Goal: Task Accomplishment & Management: Use online tool/utility

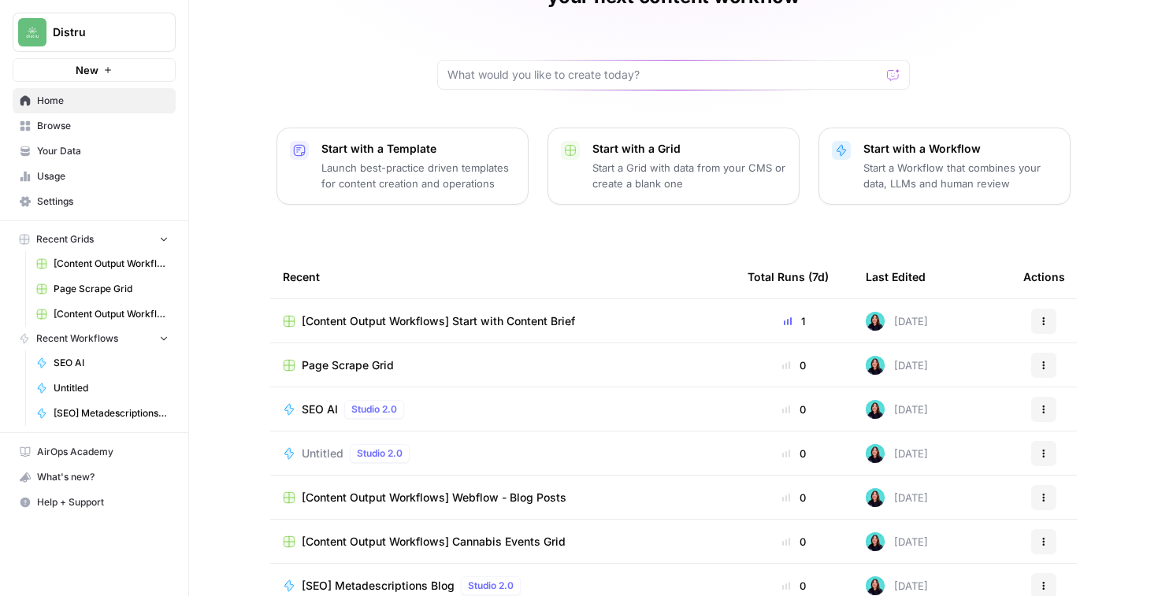
scroll to position [128, 0]
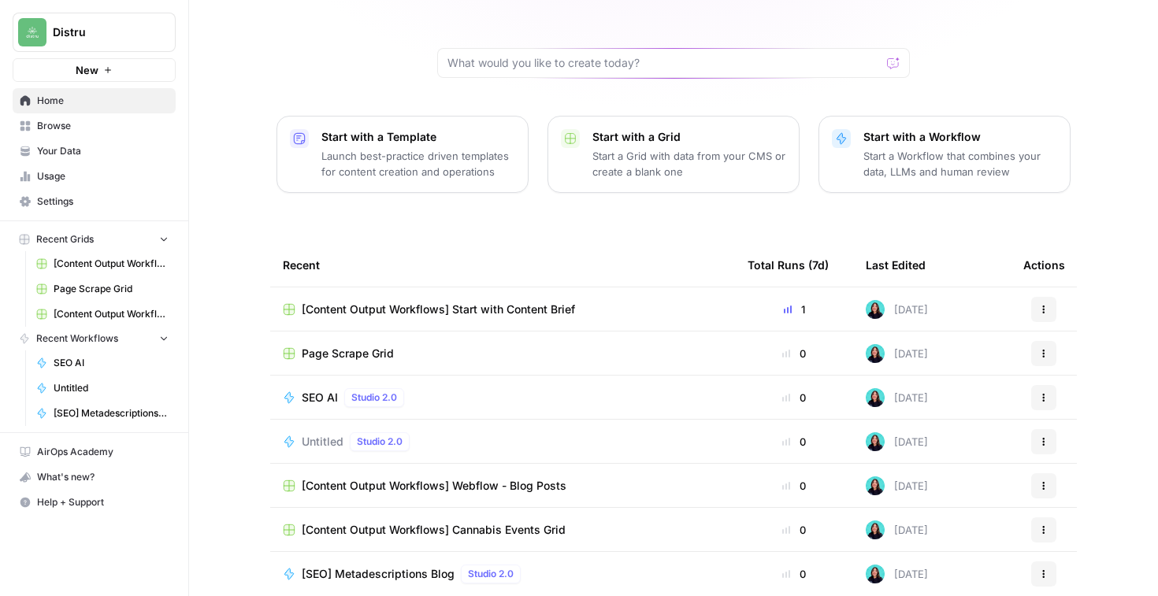
click at [497, 302] on span "[Content Output Workflows] Start with Content Brief" at bounding box center [438, 310] width 273 height 16
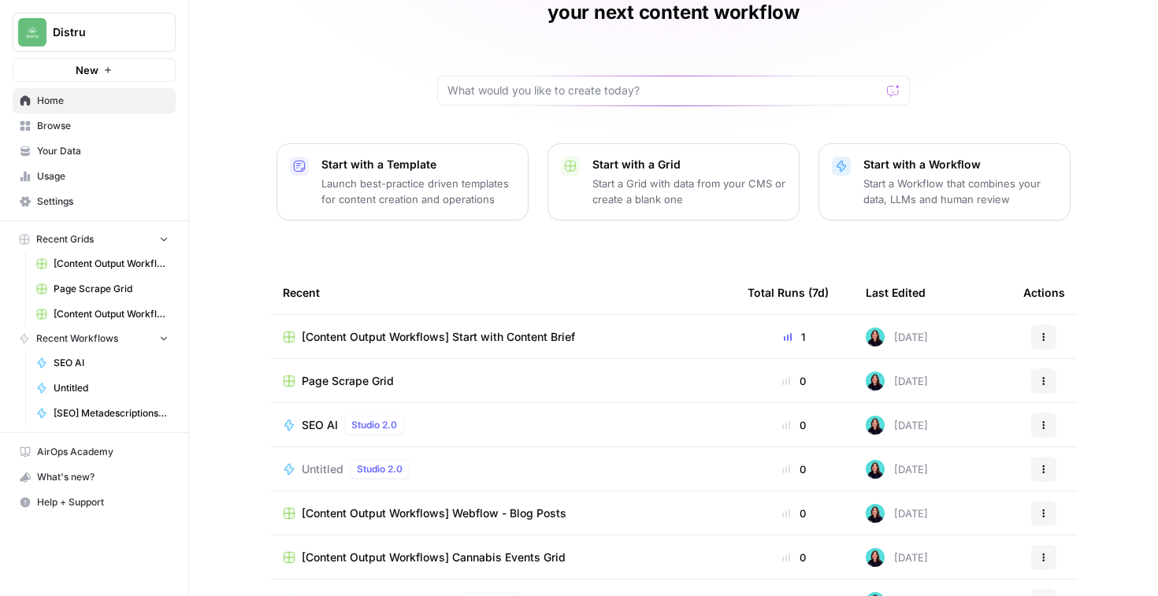
scroll to position [128, 0]
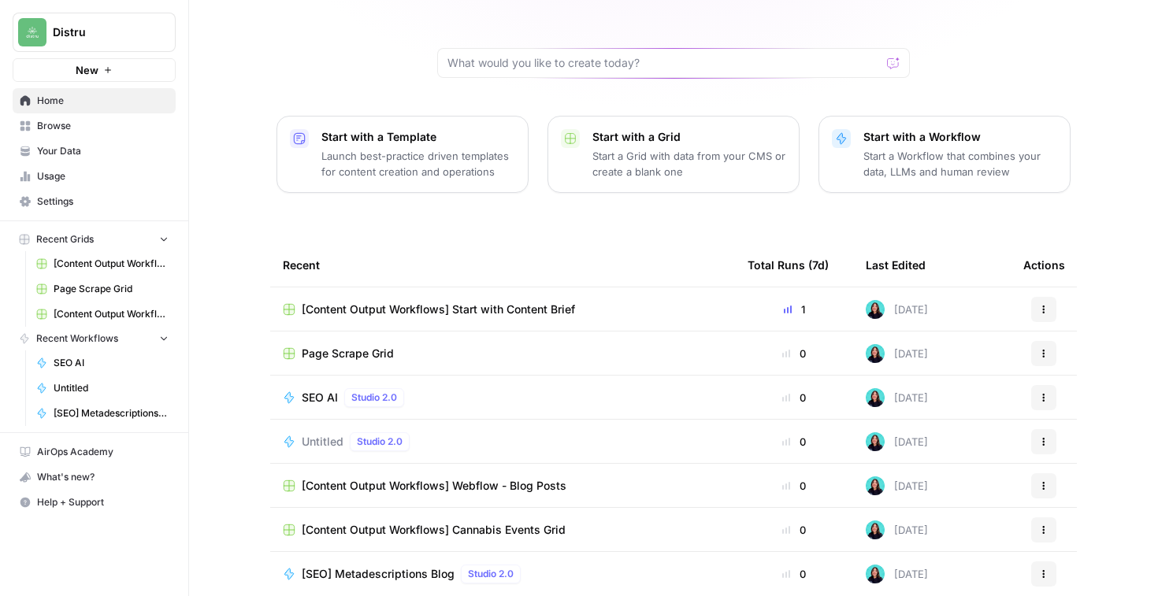
click at [435, 478] on span "[Content Output Workflows] Webflow - Blog Posts" at bounding box center [434, 486] width 265 height 16
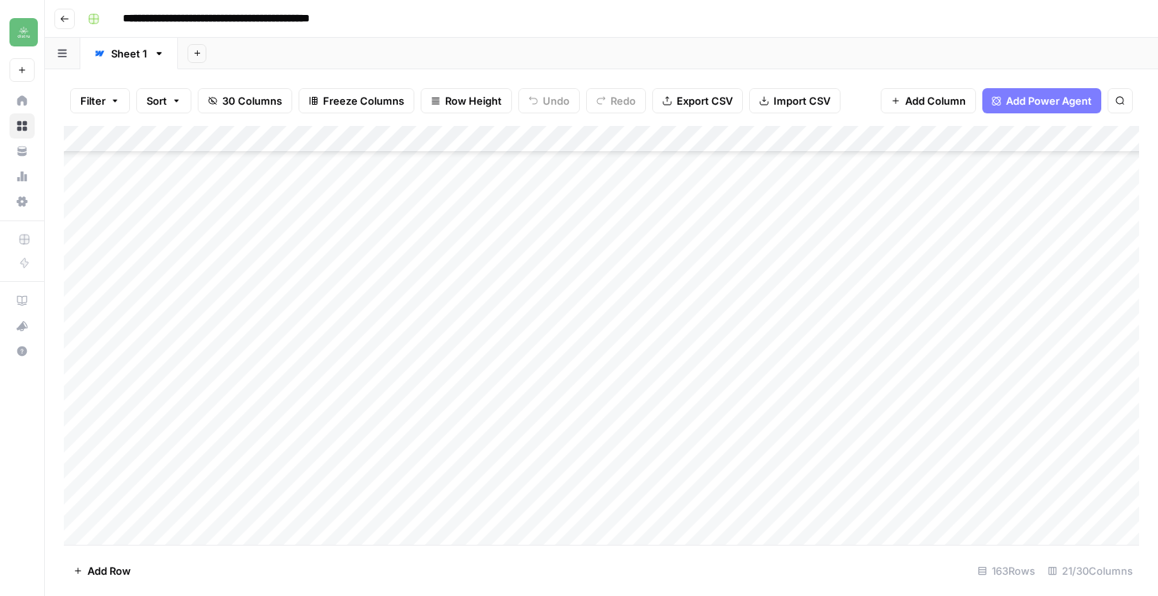
scroll to position [487, 0]
click at [228, 143] on div "Add Column" at bounding box center [601, 335] width 1075 height 419
click at [222, 142] on div "Add Column" at bounding box center [601, 335] width 1075 height 419
click at [252, 180] on span "All Rows" at bounding box center [274, 176] width 99 height 16
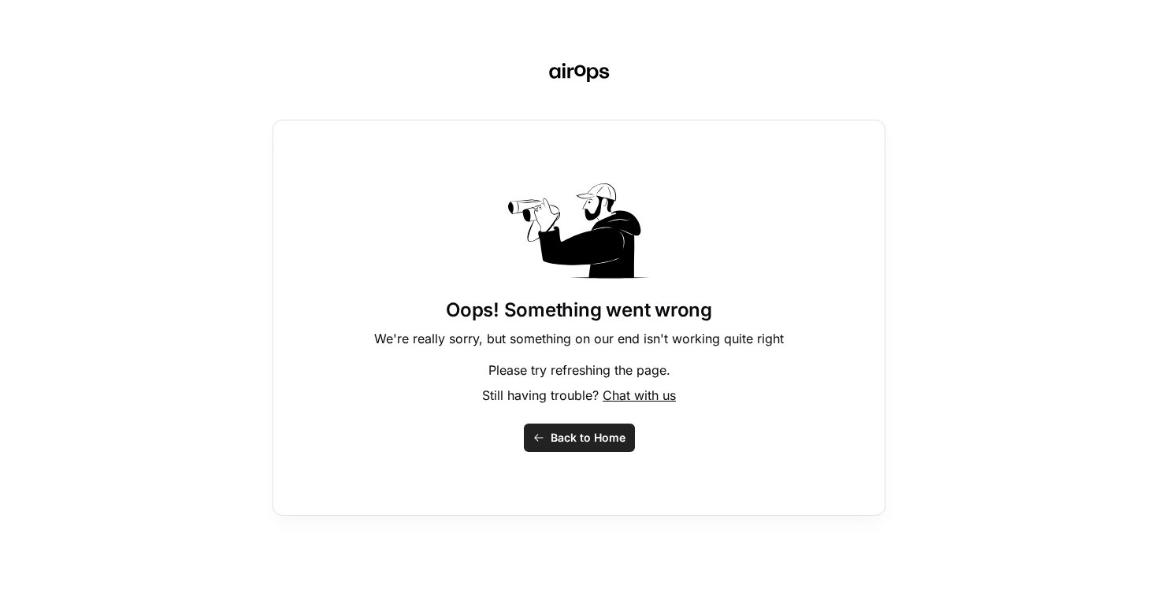
click at [596, 443] on span "Back to Home" at bounding box center [588, 438] width 75 height 16
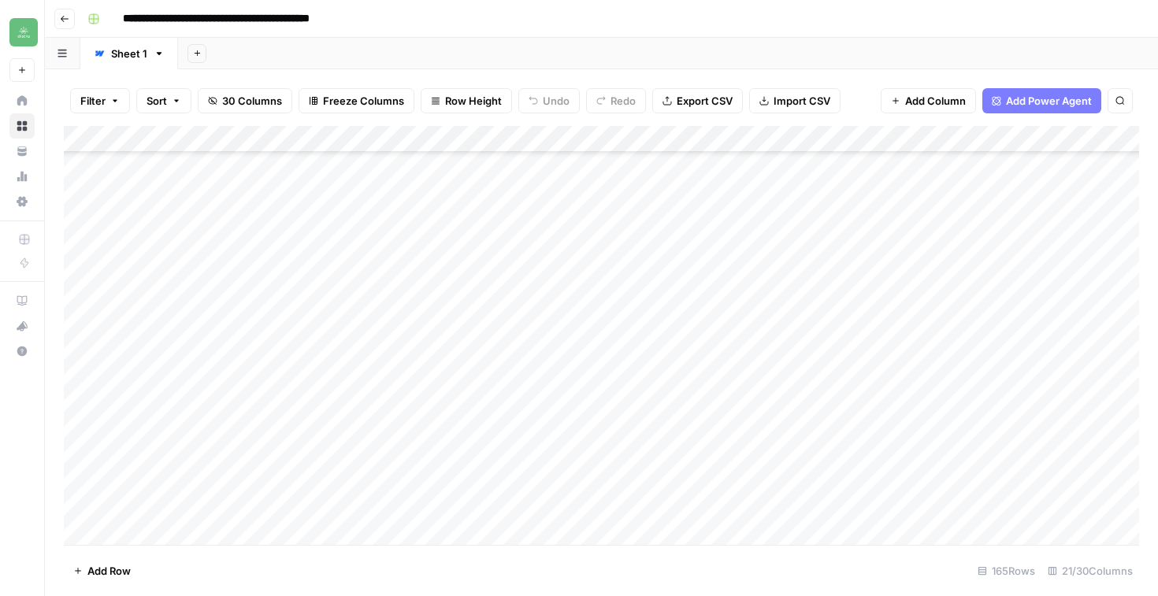
scroll to position [4051, 0]
click at [963, 233] on div "Add Column" at bounding box center [601, 335] width 1075 height 419
type textarea "**********"
click at [950, 529] on div "Add Column" at bounding box center [601, 335] width 1075 height 419
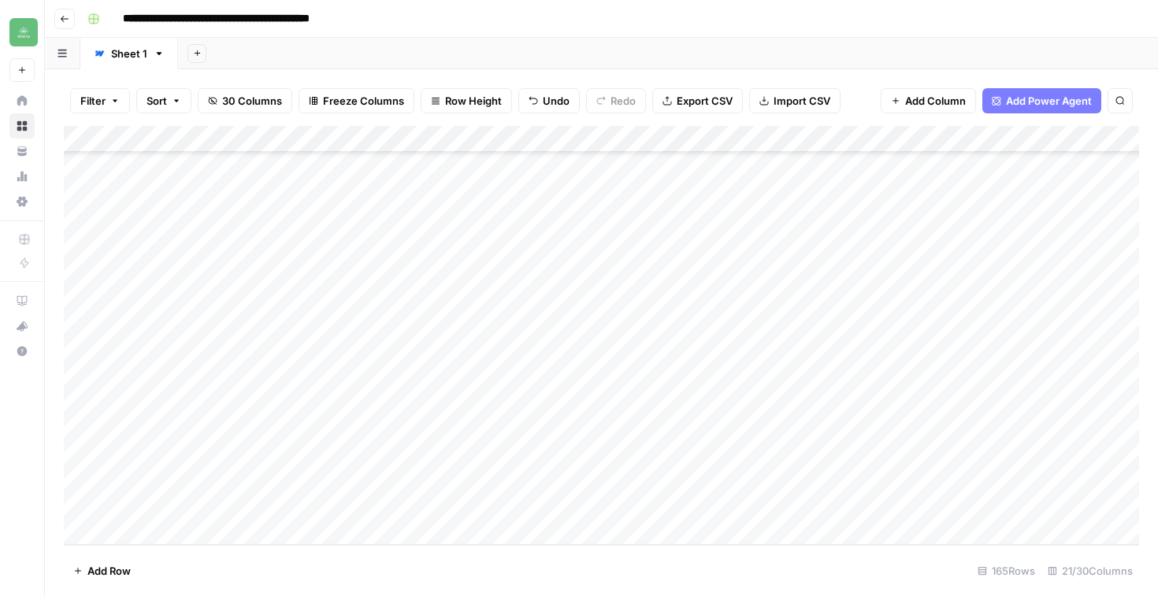
scroll to position [4078, 0]
click at [903, 471] on div "Add Column" at bounding box center [601, 335] width 1075 height 419
click at [939, 479] on div "Add Column" at bounding box center [601, 335] width 1075 height 419
type textarea "**********"
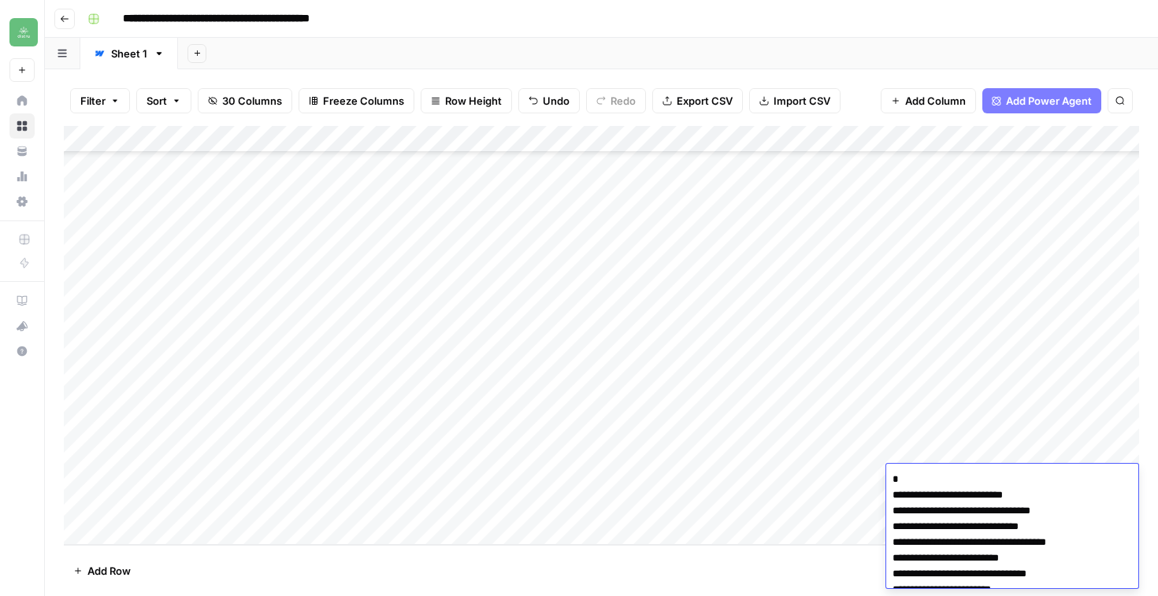
scroll to position [102, 0]
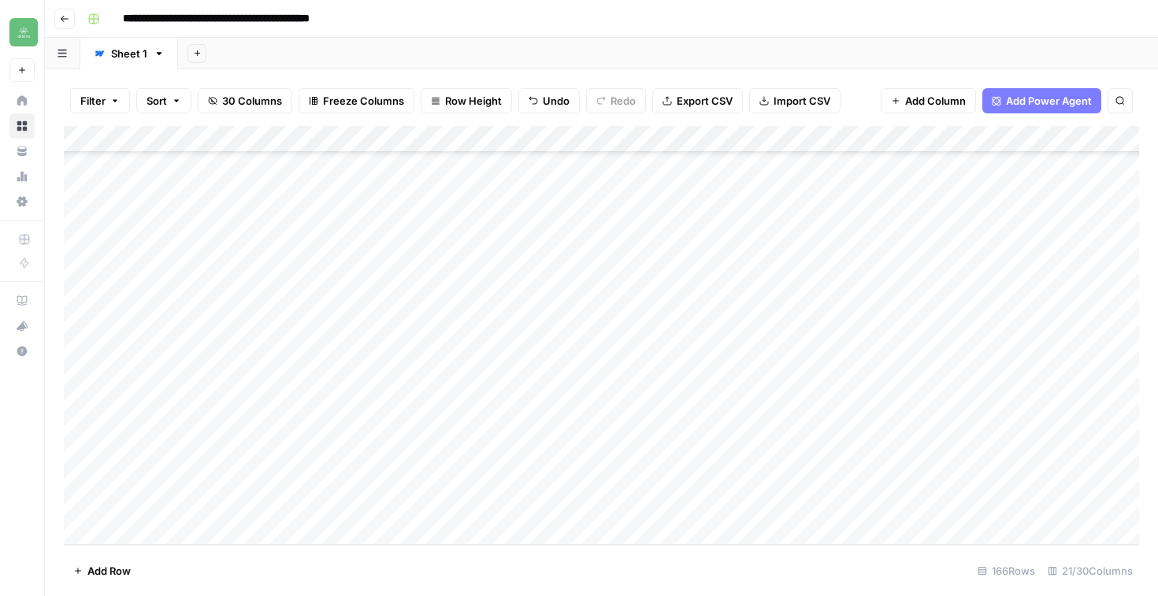
click at [852, 563] on footer "Add Row 166 Rows 21/30 Columns" at bounding box center [601, 570] width 1075 height 51
click at [998, 480] on div "Add Column" at bounding box center [601, 335] width 1075 height 419
click at [944, 480] on div "Add Column" at bounding box center [601, 335] width 1075 height 419
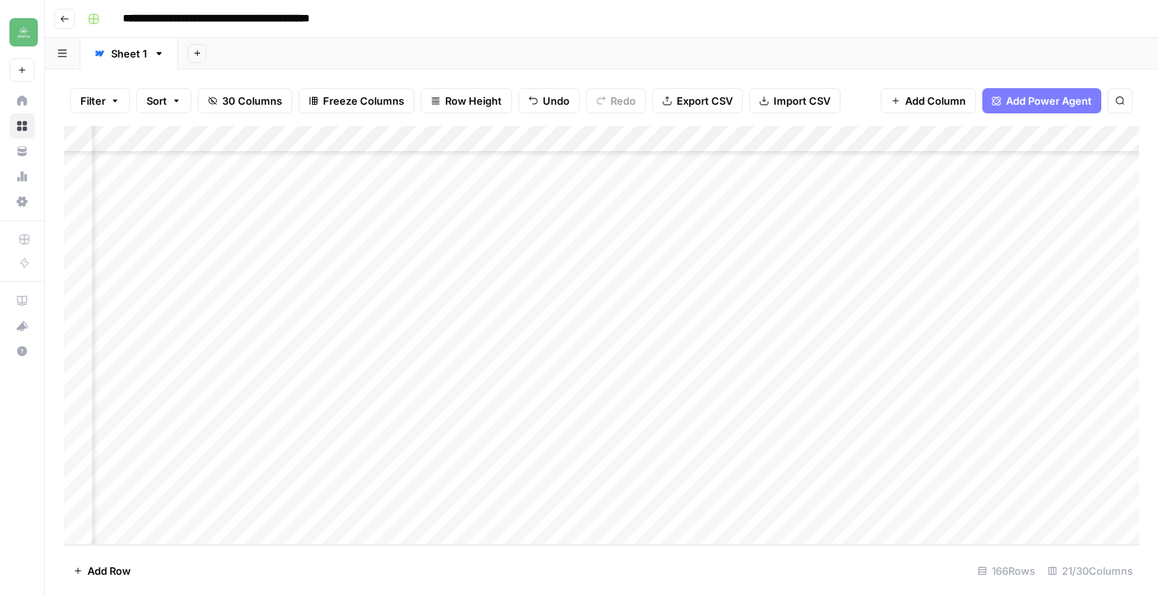
scroll to position [4078, 961]
click at [334, 476] on div "Add Column" at bounding box center [601, 335] width 1075 height 419
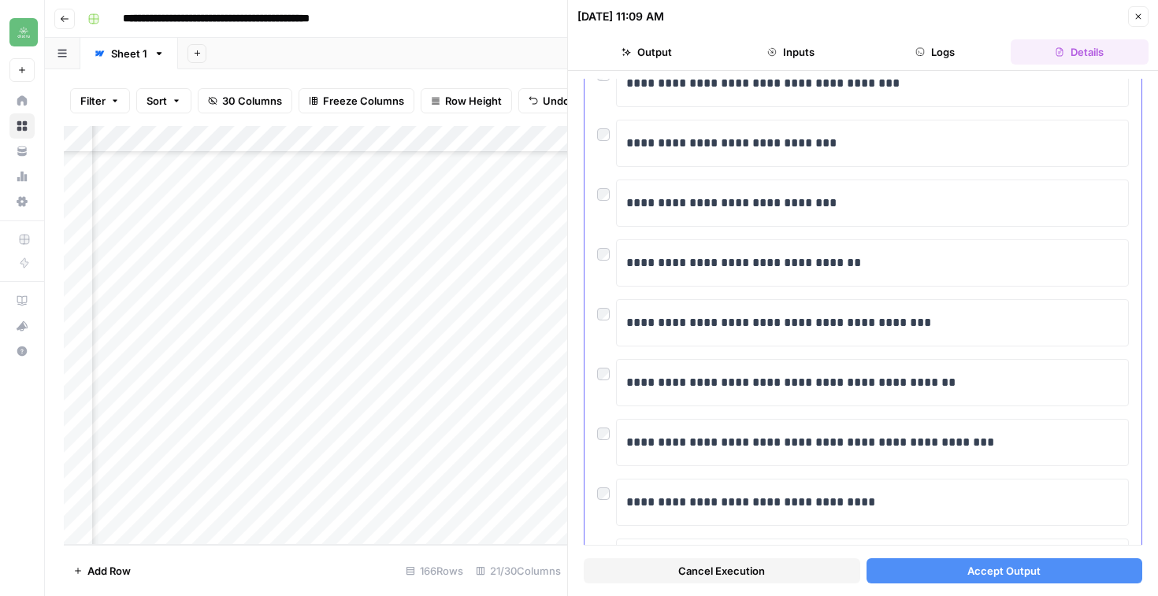
scroll to position [485, 0]
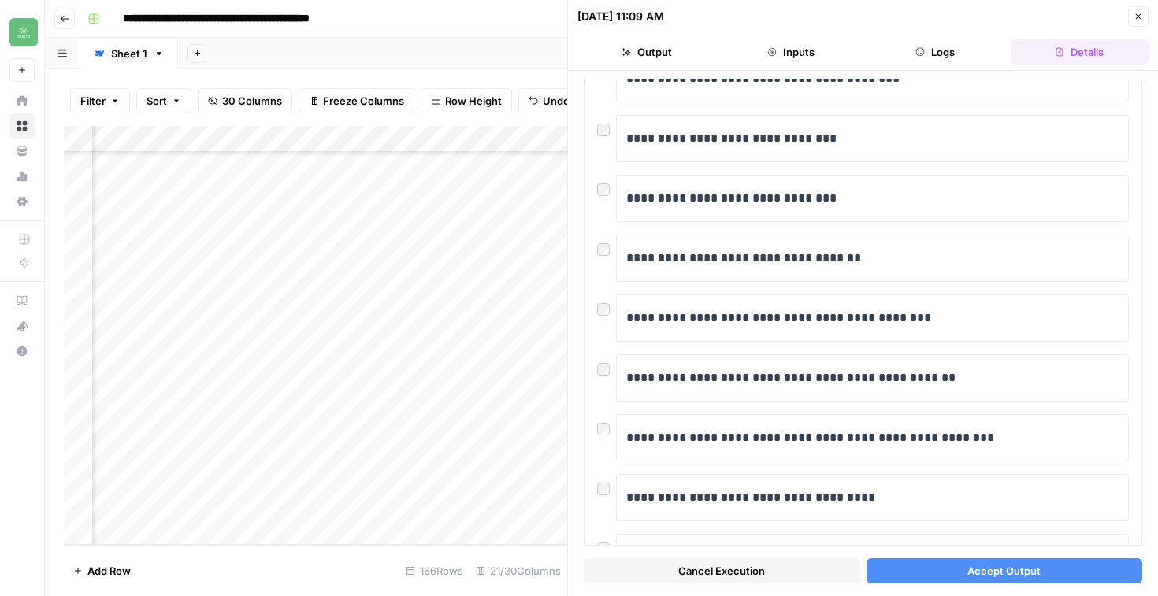
click at [965, 574] on button "Accept Output" at bounding box center [1004, 570] width 276 height 25
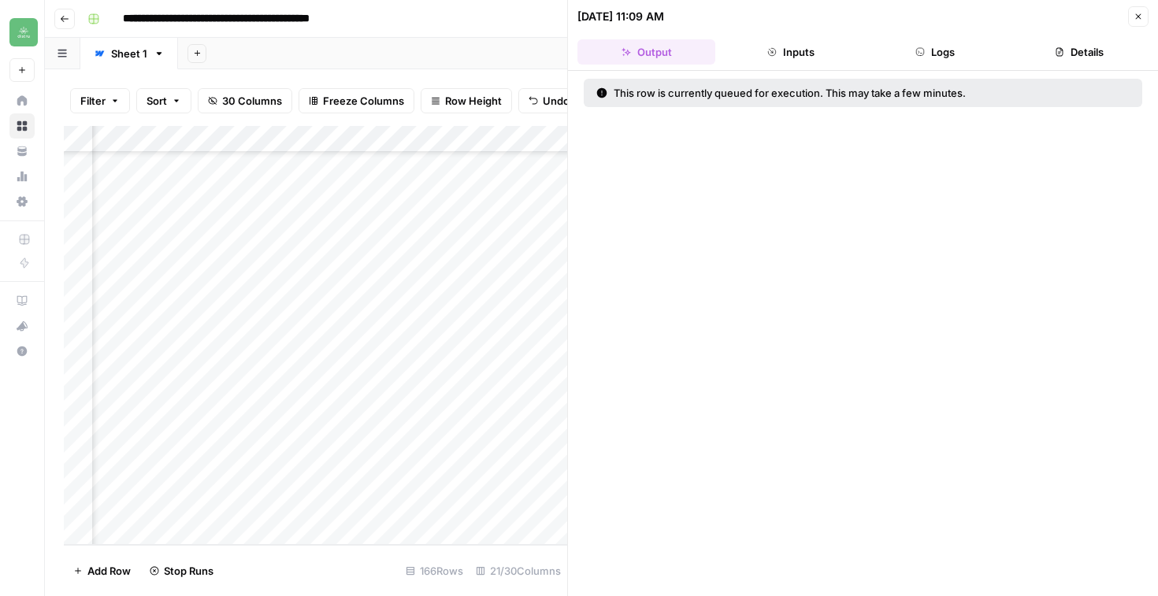
click at [1138, 16] on icon "button" at bounding box center [1139, 17] width 6 height 6
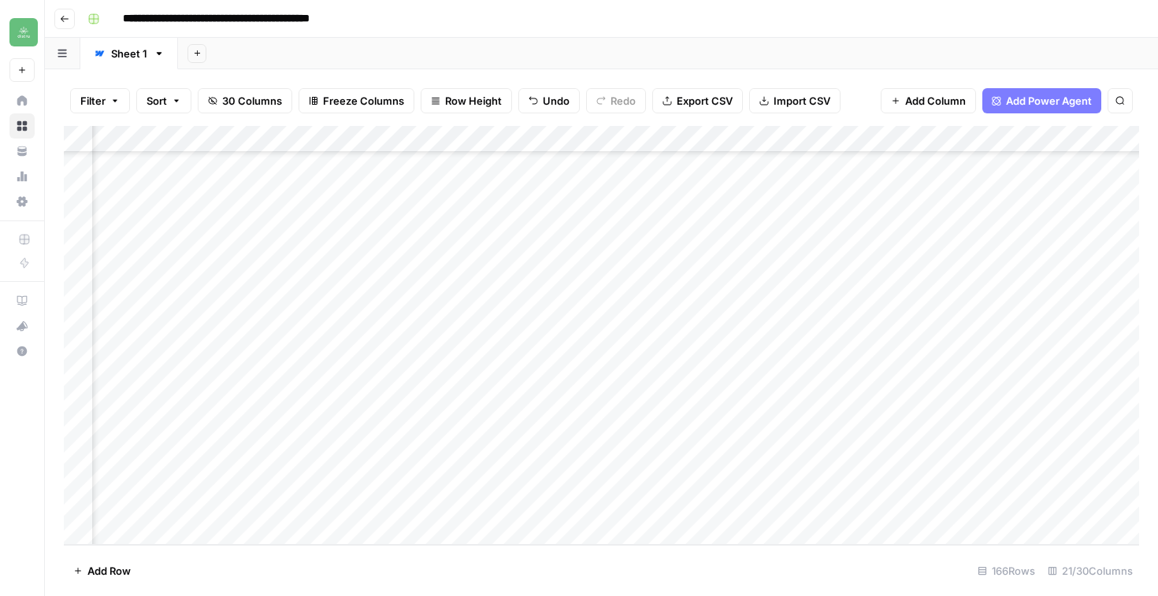
scroll to position [4078, 637]
click at [928, 473] on div "Add Column" at bounding box center [601, 335] width 1075 height 419
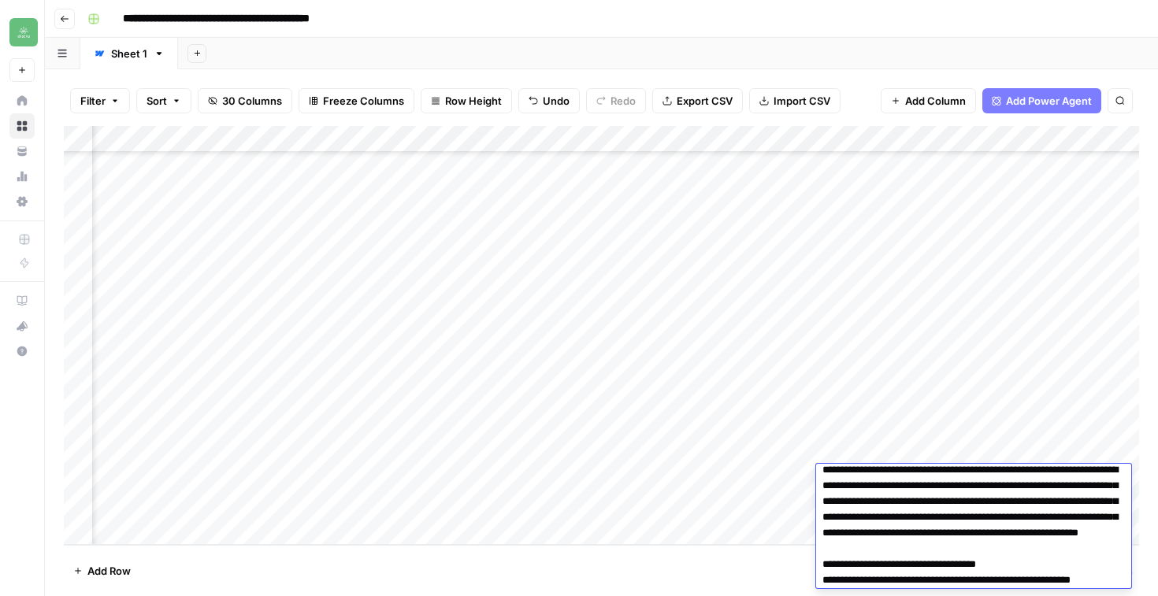
scroll to position [0, 0]
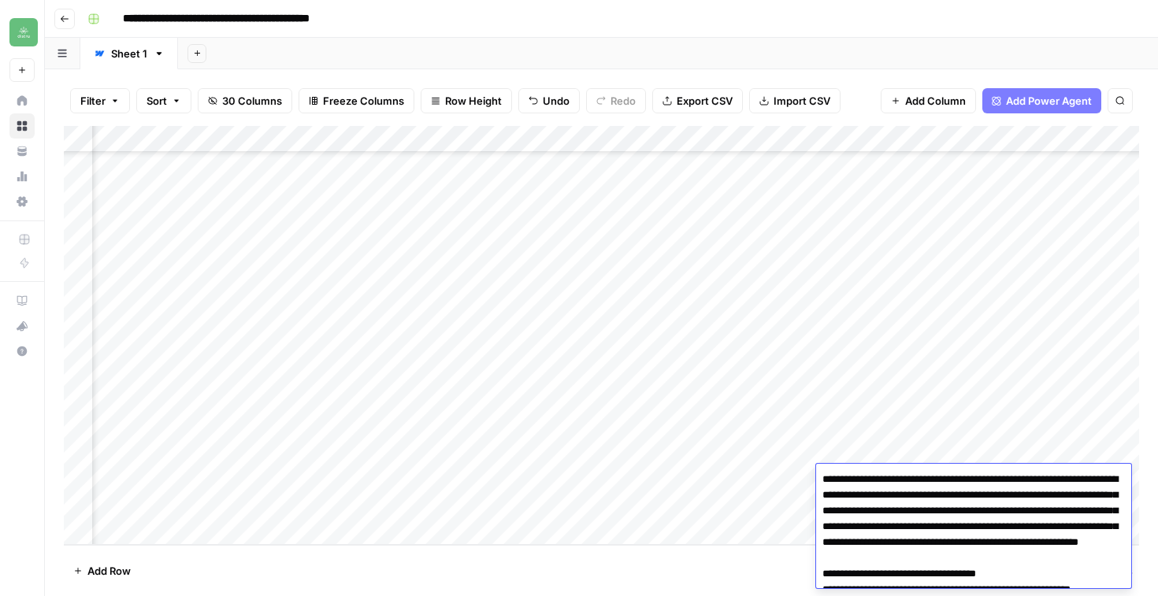
click at [900, 569] on textarea "**********" at bounding box center [973, 574] width 315 height 211
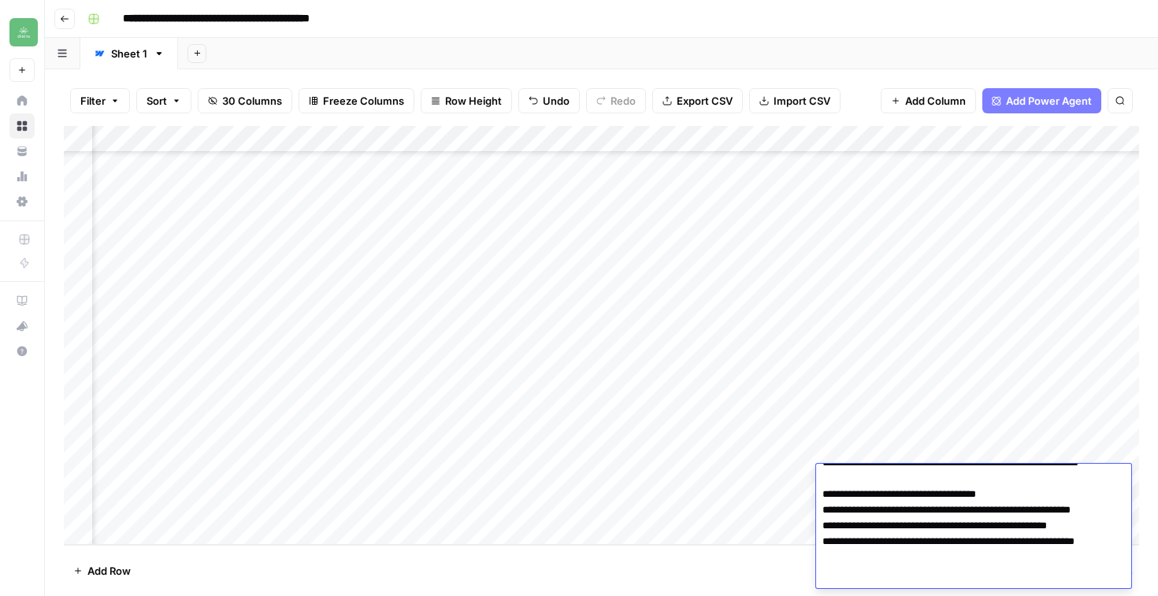
scroll to position [86, 0]
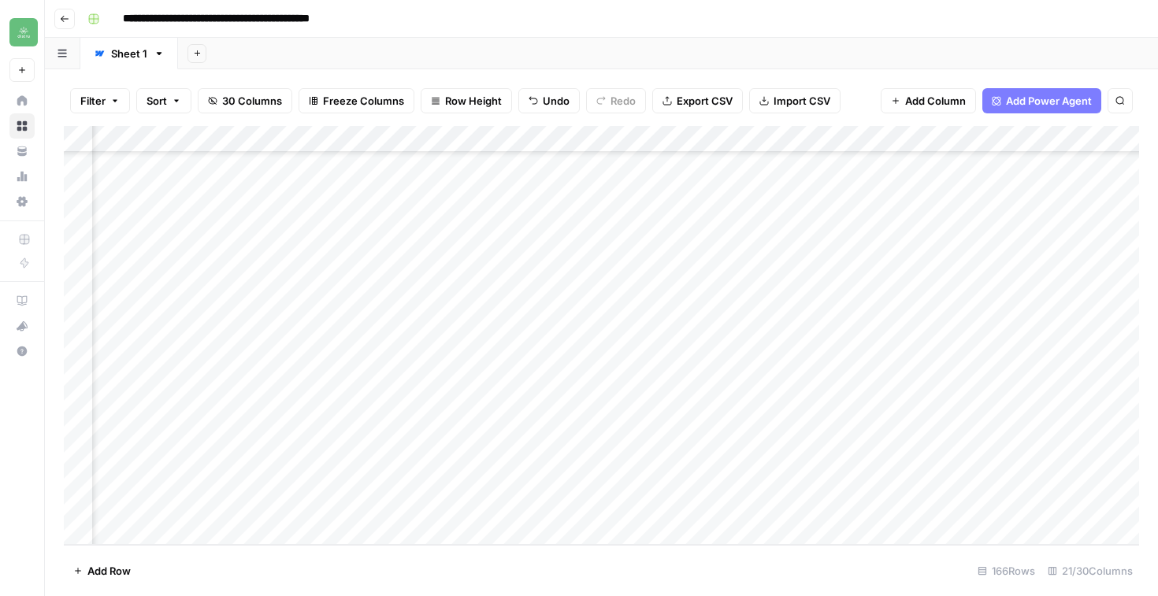
click at [1077, 415] on div "Add Column" at bounding box center [601, 335] width 1075 height 419
click at [1006, 483] on div "Add Column" at bounding box center [601, 335] width 1075 height 419
click at [756, 476] on div "Add Column" at bounding box center [601, 335] width 1075 height 419
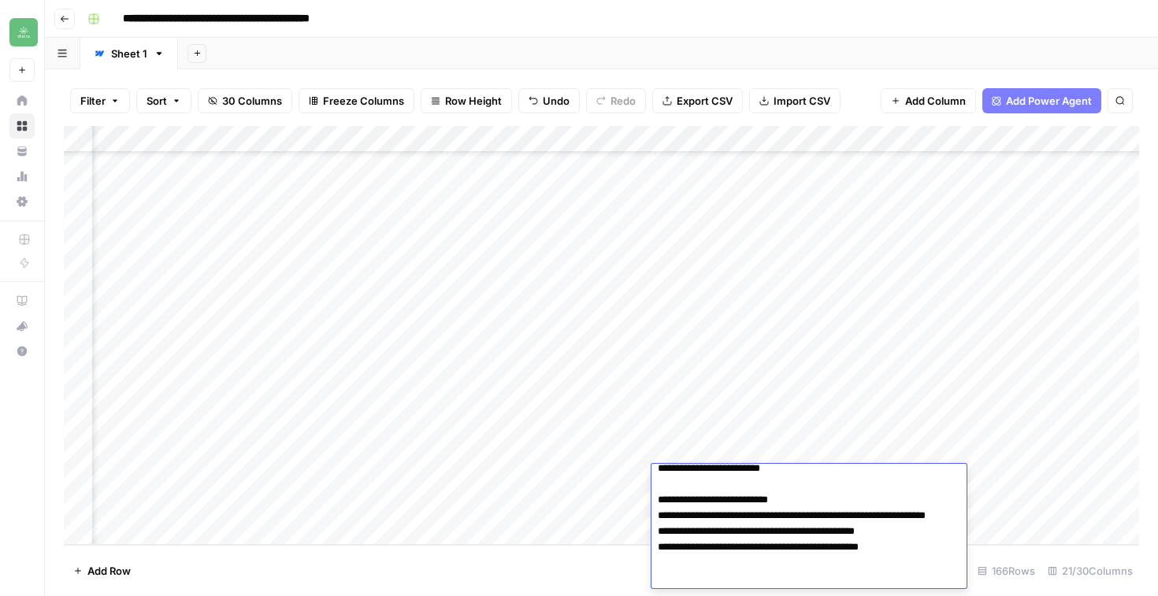
scroll to position [76, 0]
click at [992, 525] on div "Add Column" at bounding box center [601, 335] width 1075 height 419
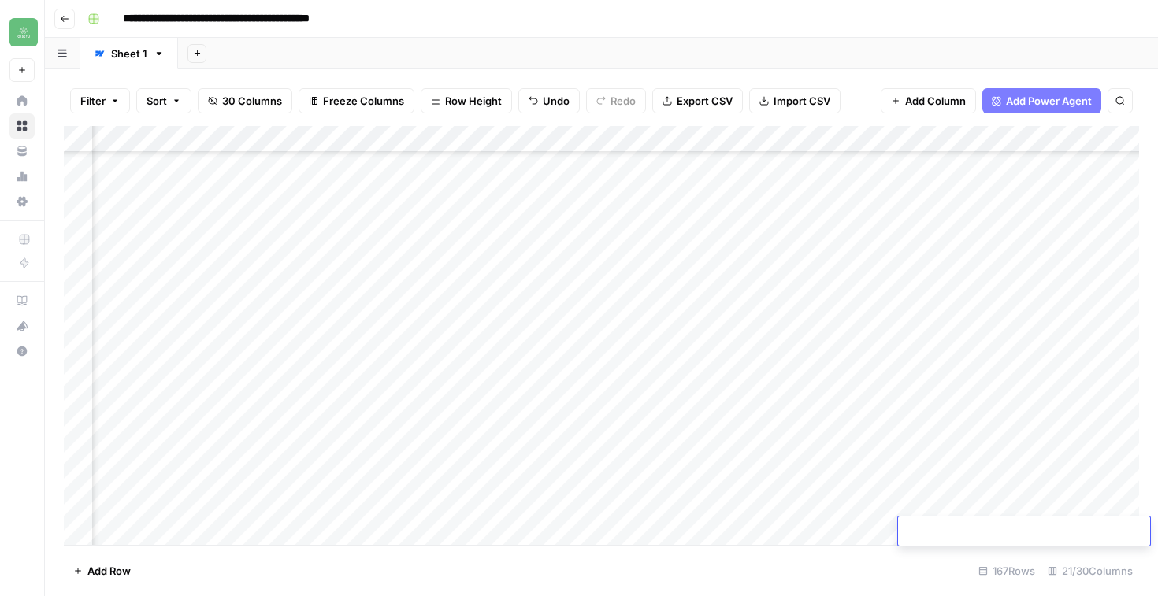
click at [858, 473] on div "Add Column" at bounding box center [601, 335] width 1075 height 419
click at [866, 475] on div "Add Column" at bounding box center [601, 335] width 1075 height 419
click at [878, 501] on div "Add Column" at bounding box center [601, 335] width 1075 height 419
click at [1001, 469] on div "Add Column" at bounding box center [601, 335] width 1075 height 419
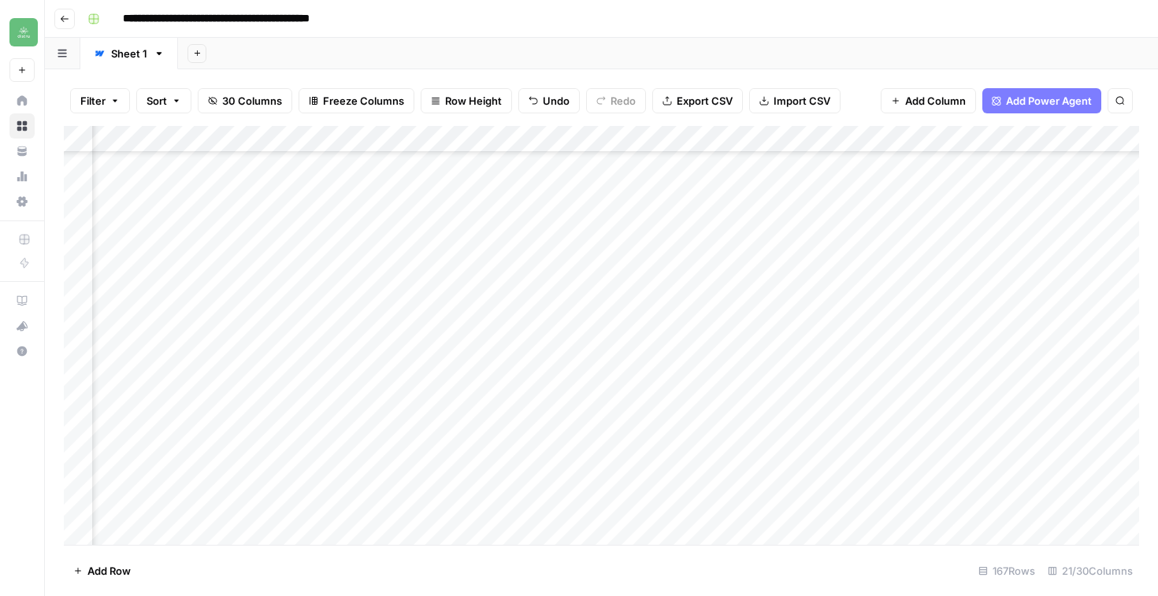
scroll to position [4085, 1088]
click at [1001, 469] on div "Add Column" at bounding box center [601, 335] width 1075 height 419
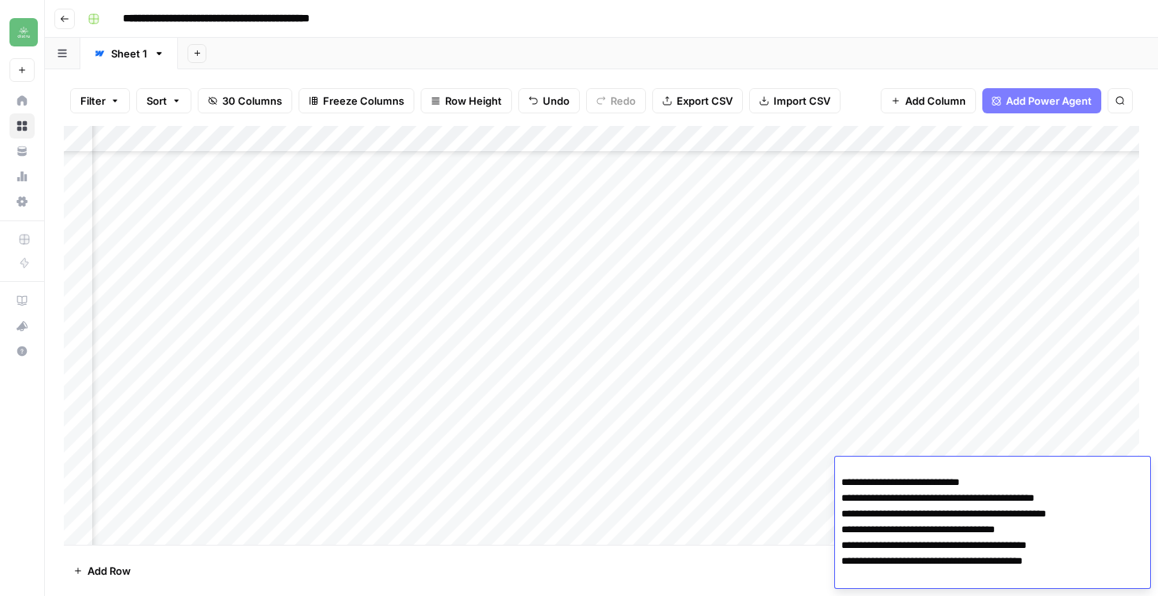
scroll to position [0, 0]
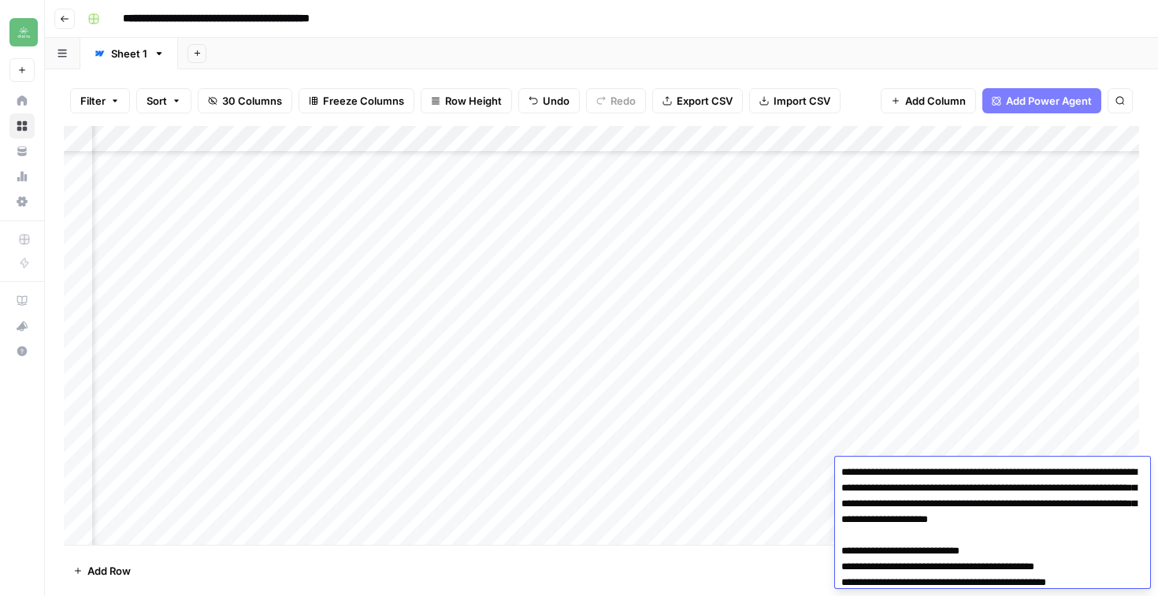
click at [810, 499] on div "Add Column" at bounding box center [601, 335] width 1075 height 419
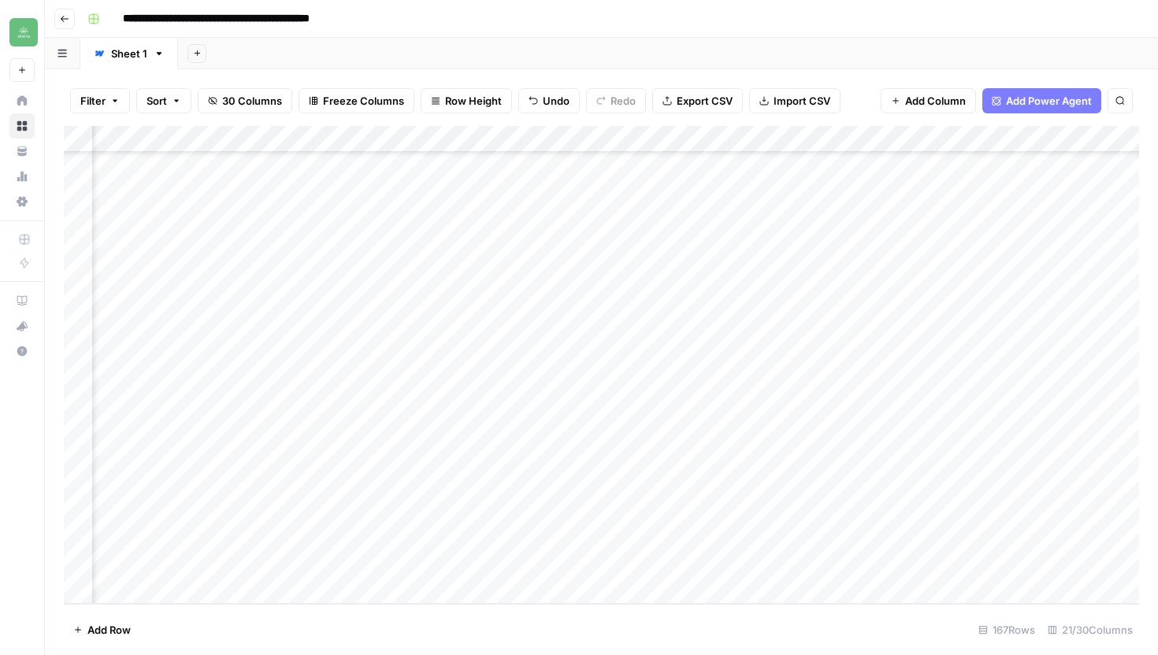
scroll to position [4046, 1748]
drag, startPoint x: 771, startPoint y: 507, endPoint x: 780, endPoint y: 506, distance: 8.8
click at [772, 507] on div "Add Column" at bounding box center [601, 365] width 1075 height 478
click at [826, 514] on div "Add Column" at bounding box center [601, 365] width 1075 height 478
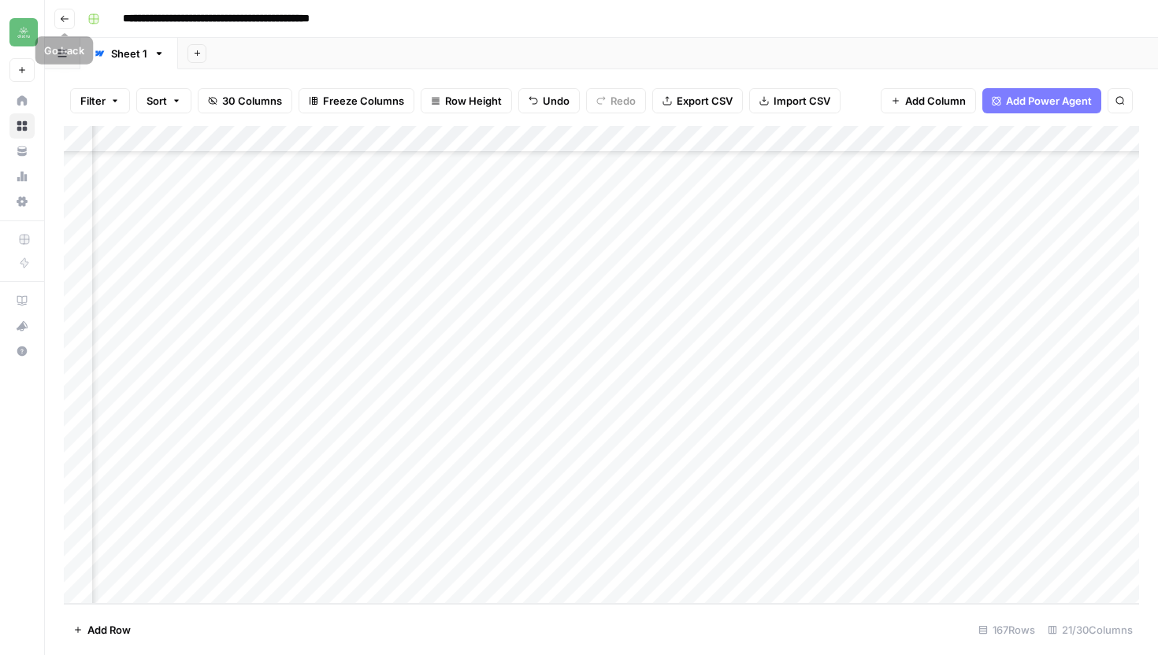
click at [68, 15] on icon "button" at bounding box center [64, 18] width 9 height 9
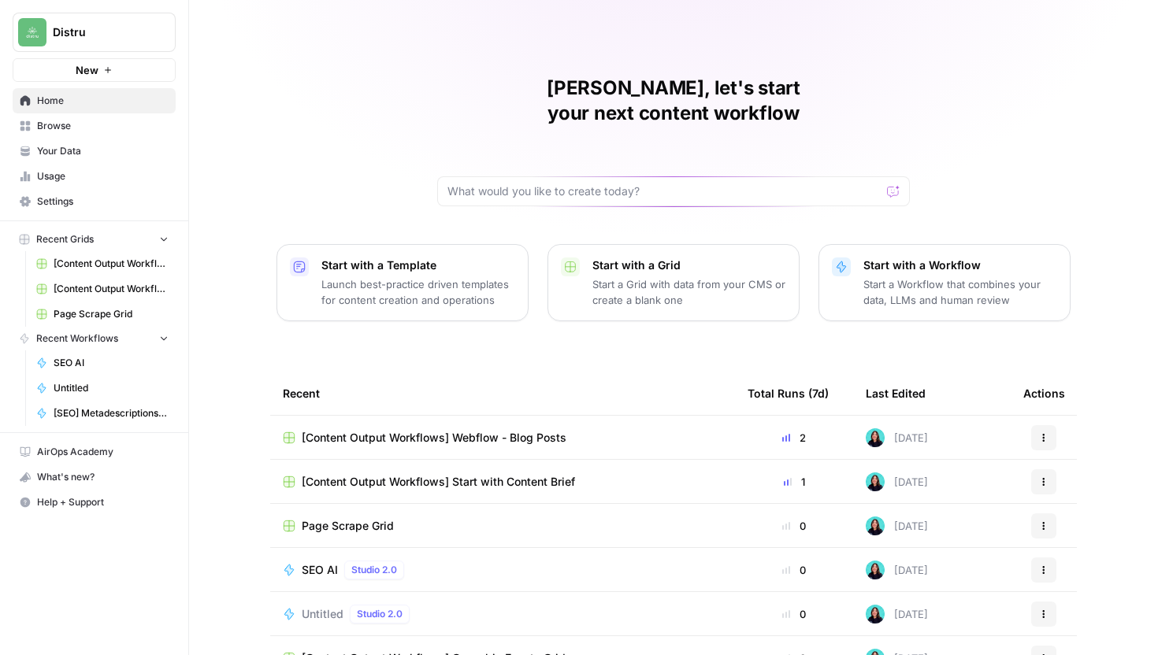
scroll to position [69, 0]
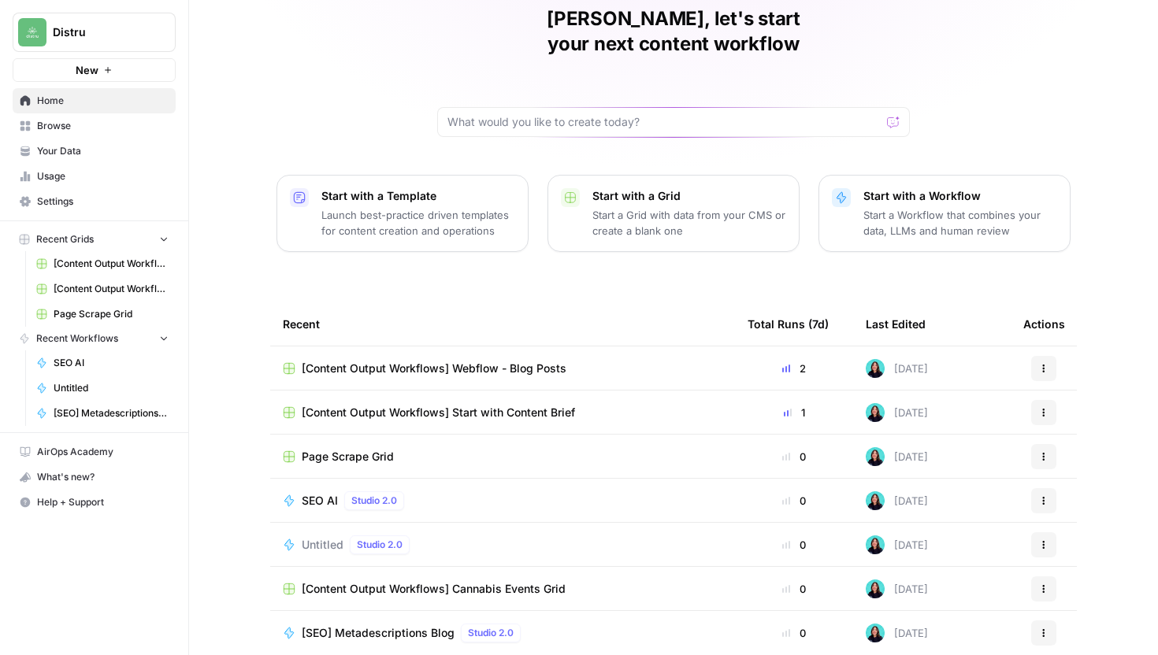
click at [369, 449] on span "Page Scrape Grid" at bounding box center [348, 457] width 92 height 16
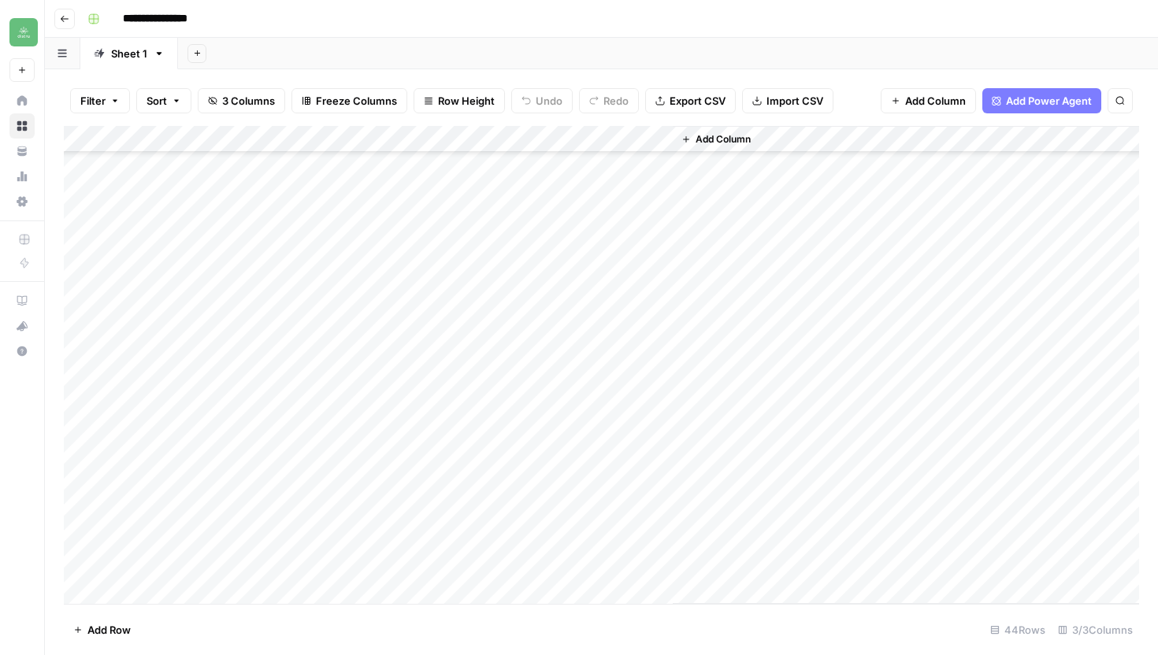
scroll to position [752, 0]
click at [208, 562] on div "Add Column" at bounding box center [601, 365] width 1075 height 478
click at [209, 563] on div "Add Column" at bounding box center [601, 365] width 1075 height 478
type textarea "**********"
click at [436, 562] on div "Add Column" at bounding box center [601, 365] width 1075 height 478
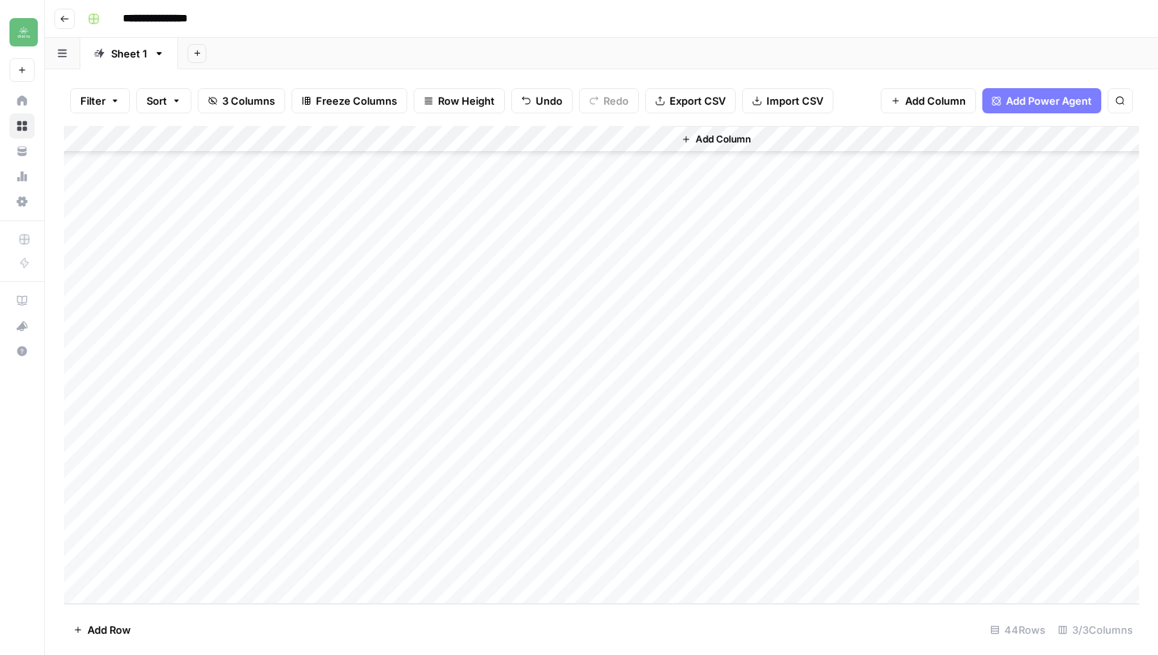
click at [582, 567] on div "Add Column" at bounding box center [601, 365] width 1075 height 478
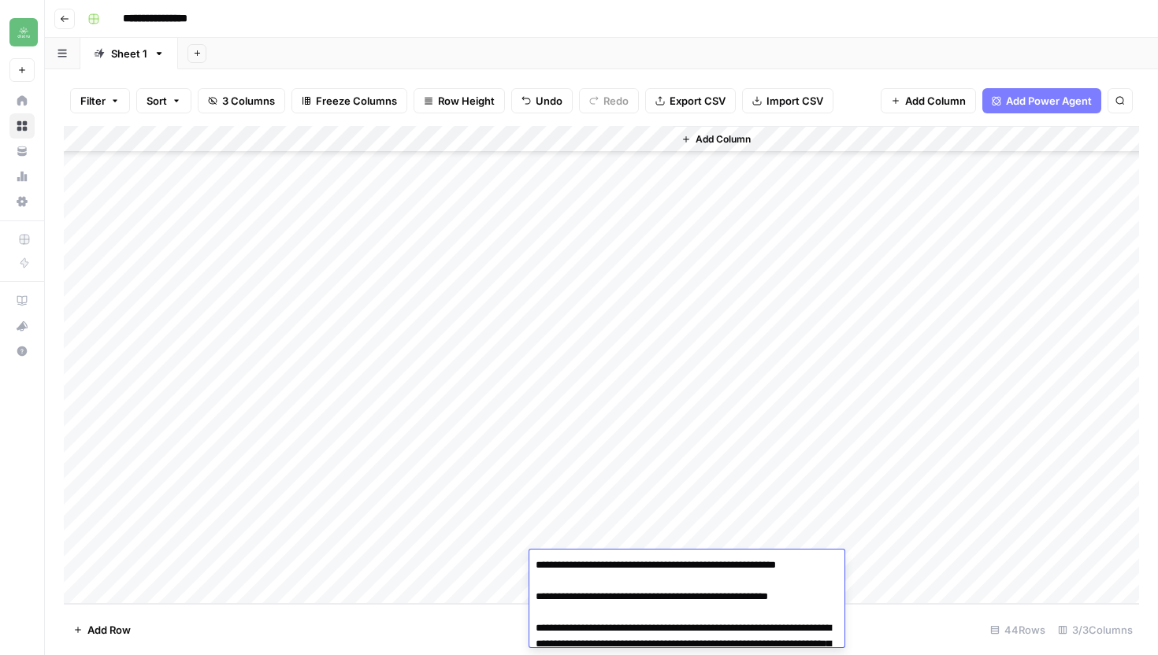
scroll to position [5379, 0]
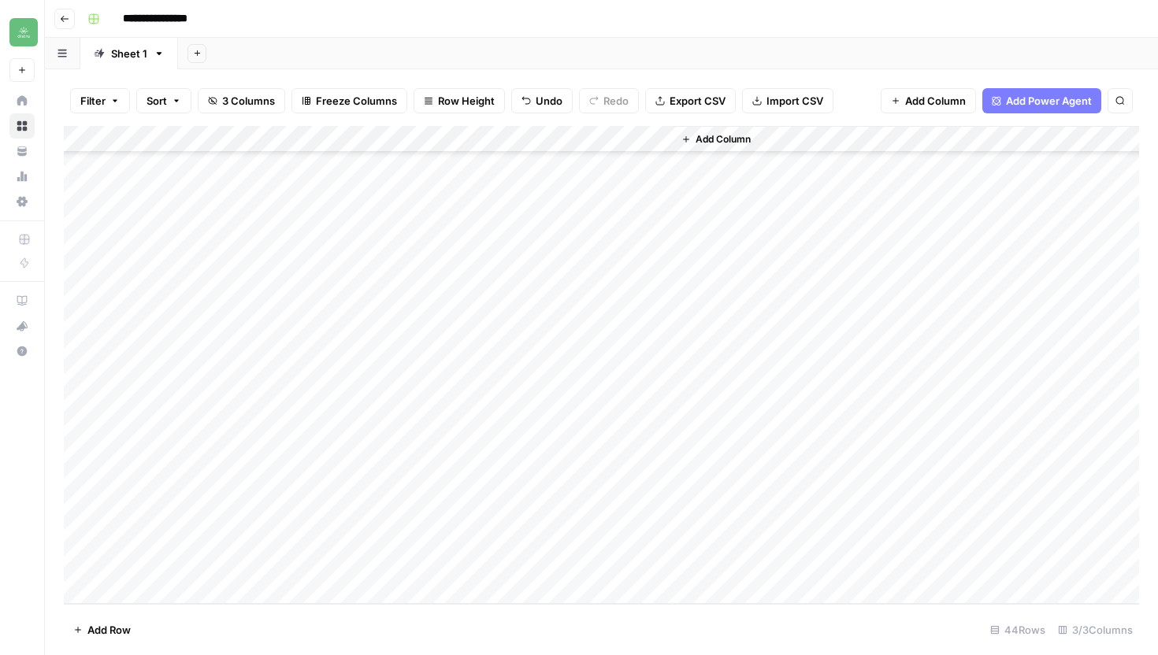
click at [886, 579] on div "Add Column" at bounding box center [906, 365] width 466 height 478
click at [562, 564] on div "Add Column" at bounding box center [601, 365] width 1075 height 478
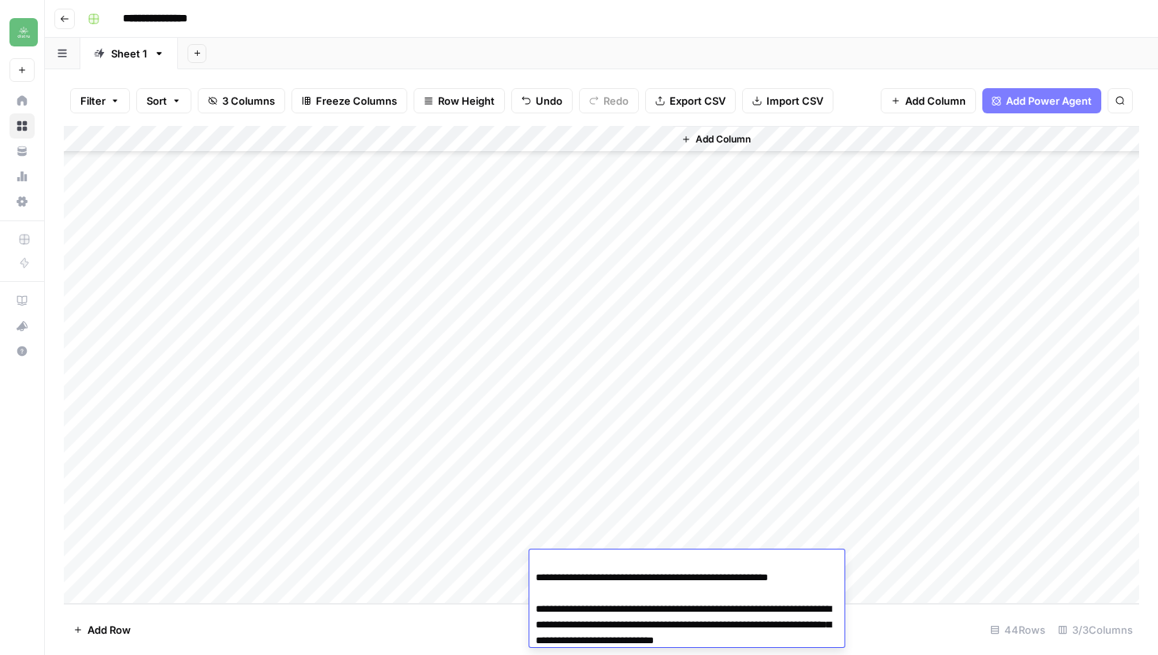
scroll to position [0, 0]
